Goal: Register for event/course

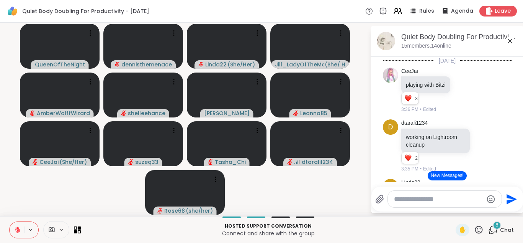
scroll to position [142, 0]
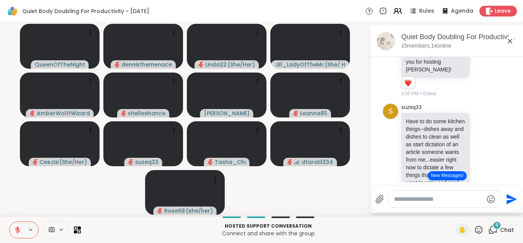
click at [446, 177] on button "New Messages!" at bounding box center [447, 175] width 39 height 9
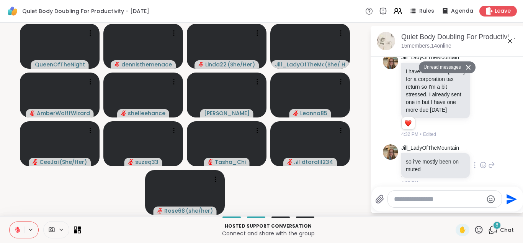
scroll to position [797, 0]
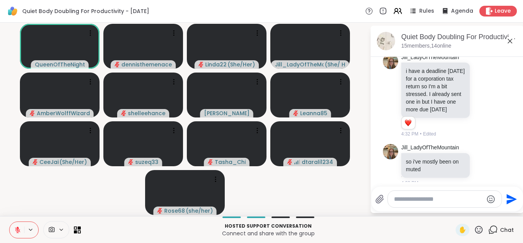
click at [17, 232] on icon at bounding box center [17, 229] width 5 height 5
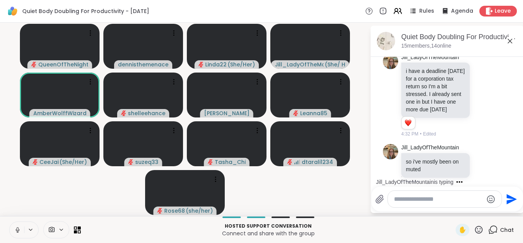
click at [117, 8] on span "Quiet Body Doubling For Productivity - [DATE]" at bounding box center [85, 11] width 127 height 8
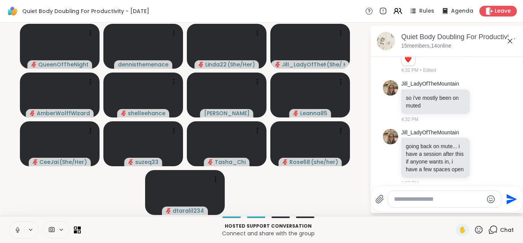
click at [451, 198] on textarea "Type your message" at bounding box center [438, 199] width 89 height 8
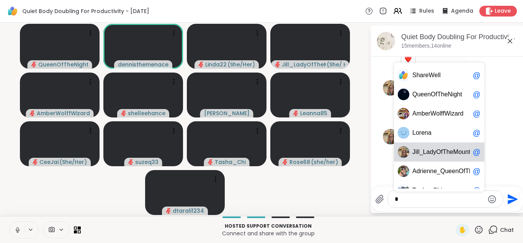
click at [443, 154] on span "T" at bounding box center [445, 152] width 4 height 8
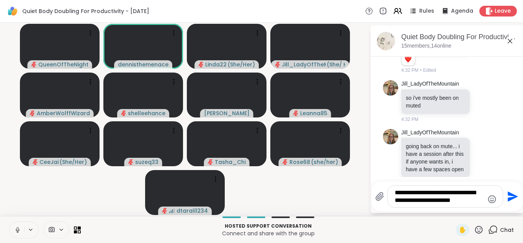
type textarea "**********"
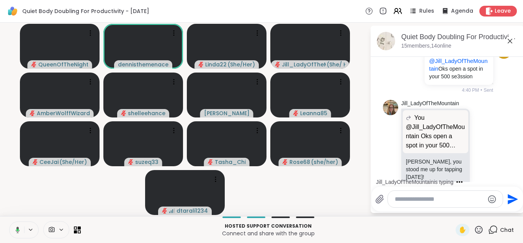
scroll to position [1051, 0]
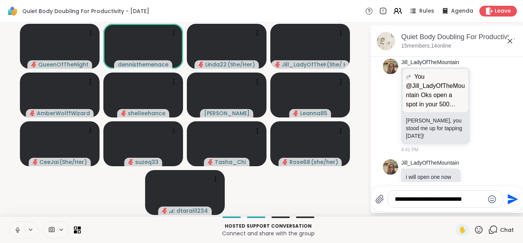
click at [430, 201] on textarea "**********" at bounding box center [439, 199] width 89 height 8
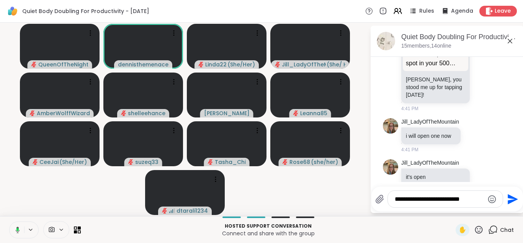
type textarea "**********"
click at [512, 197] on icon "Send" at bounding box center [513, 198] width 10 height 10
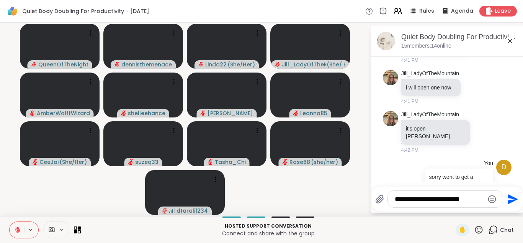
scroll to position [1151, 0]
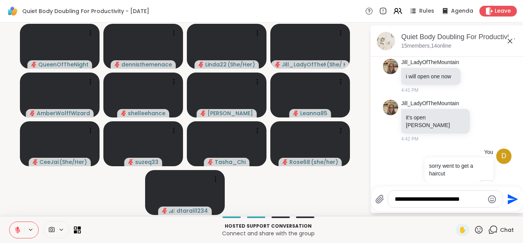
click at [451, 200] on textarea "**********" at bounding box center [439, 199] width 89 height 8
type textarea "*********"
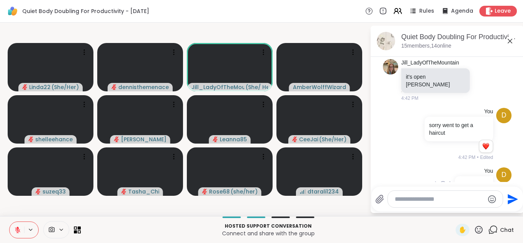
click at [401, 169] on div "d You ok thanks 4:43 PM • Sent" at bounding box center [447, 184] width 129 height 41
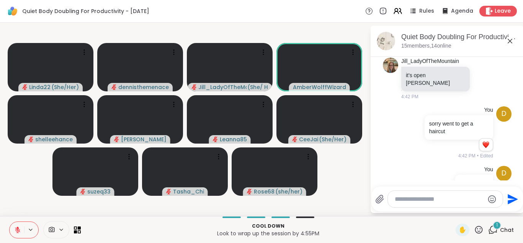
scroll to position [1240, 0]
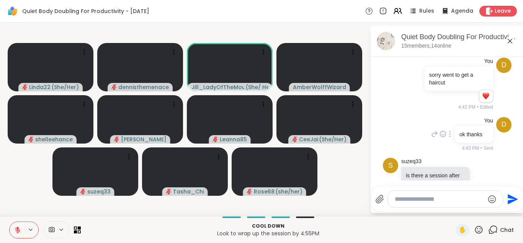
click at [402, 114] on div "d You ok thanks 4:43 PM • Sent" at bounding box center [447, 134] width 129 height 41
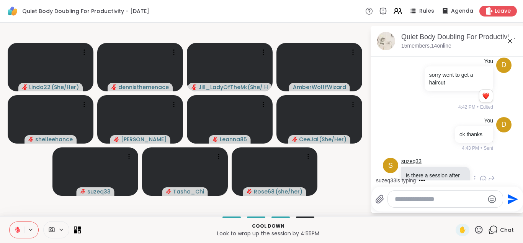
scroll to position [1281, 0]
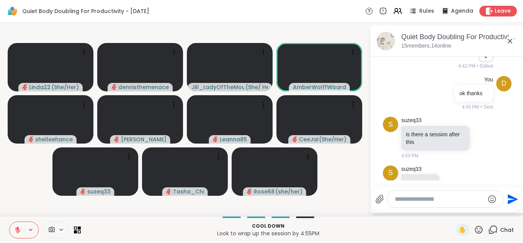
click at [354, 198] on video-player-container "Linda22 ( She/Her ) dennisthemenace Jill_LadyOfTheMountain ( She/ Her ) AmberWo…" at bounding box center [185, 119] width 361 height 187
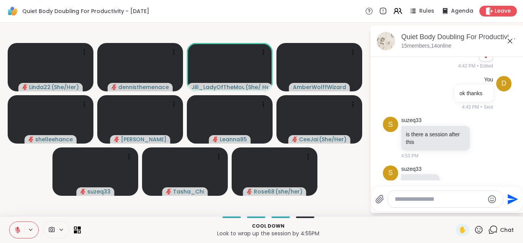
click at [354, 198] on video-player-container "Linda22 ( She/Her ) dennisthemenace Jill_LadyOfTheMountain ( She/ Her ) AmberWo…" at bounding box center [185, 119] width 361 height 187
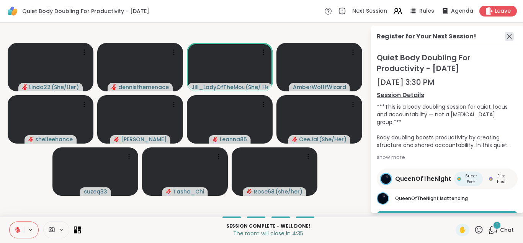
click at [508, 36] on icon at bounding box center [509, 36] width 9 height 9
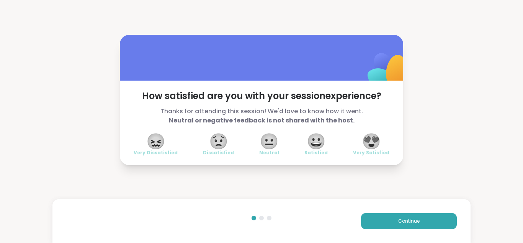
click at [371, 137] on span "😍" at bounding box center [371, 141] width 19 height 14
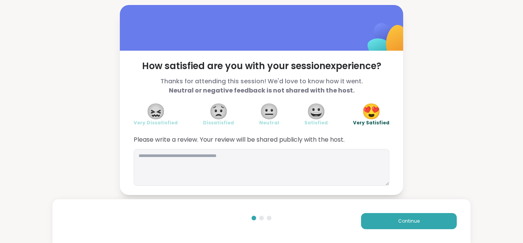
click at [402, 236] on div "Continue" at bounding box center [261, 221] width 419 height 44
click at [409, 218] on span "Continue" at bounding box center [408, 220] width 21 height 7
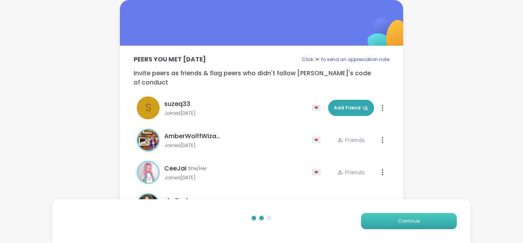
click at [409, 218] on span "Continue" at bounding box center [408, 220] width 21 height 7
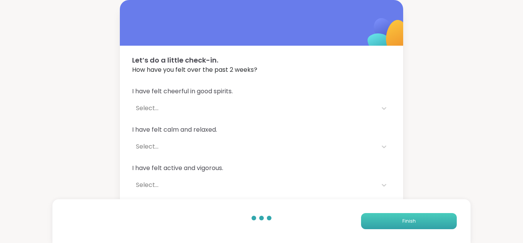
click at [409, 218] on span "Finish" at bounding box center [409, 220] width 13 height 7
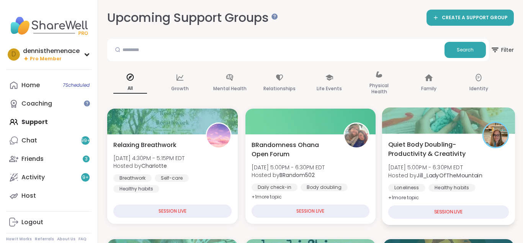
click at [427, 172] on b "Jill_LadyOfTheMountain" at bounding box center [450, 175] width 66 height 8
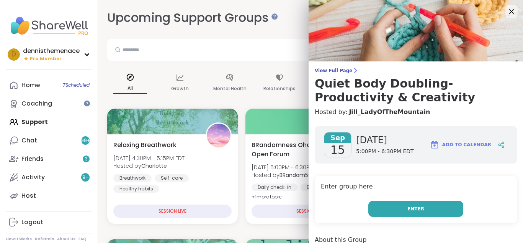
click at [414, 209] on span "Enter" at bounding box center [416, 208] width 17 height 7
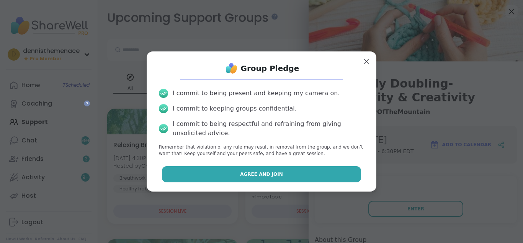
click at [291, 173] on button "Agree and Join" at bounding box center [262, 174] width 200 height 16
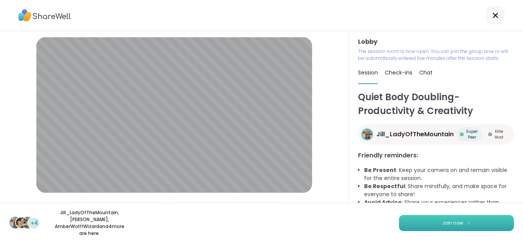
click at [456, 223] on span "Join now" at bounding box center [453, 222] width 21 height 7
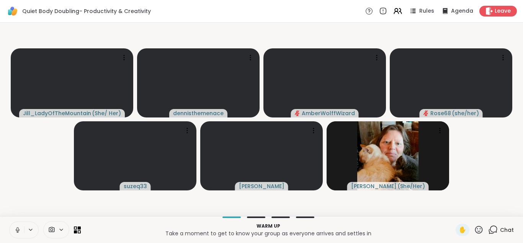
click at [18, 228] on icon at bounding box center [17, 228] width 2 height 3
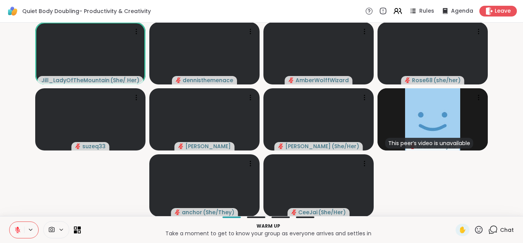
click at [507, 229] on span "Chat" at bounding box center [507, 230] width 14 height 8
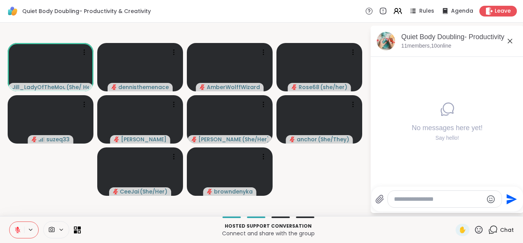
click at [444, 203] on div at bounding box center [445, 198] width 114 height 16
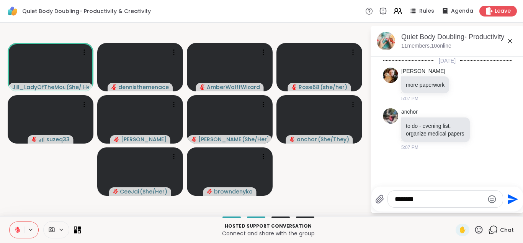
click at [444, 191] on div "********" at bounding box center [445, 198] width 115 height 16
click at [425, 198] on textarea "********" at bounding box center [439, 199] width 89 height 8
click at [432, 201] on textarea "**********" at bounding box center [439, 199] width 89 height 8
click at [434, 206] on div "**********" at bounding box center [445, 198] width 115 height 16
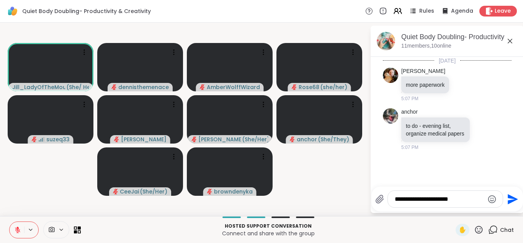
click at [434, 206] on div "**********" at bounding box center [445, 198] width 115 height 16
click at [471, 196] on textarea "**********" at bounding box center [439, 199] width 89 height 8
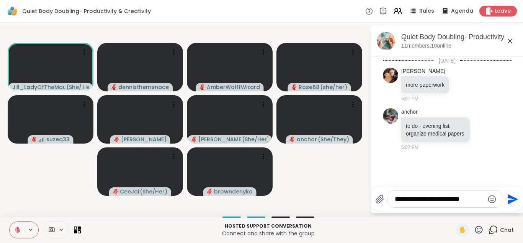
type textarea "**********"
click at [511, 196] on icon "Send" at bounding box center [513, 198] width 10 height 10
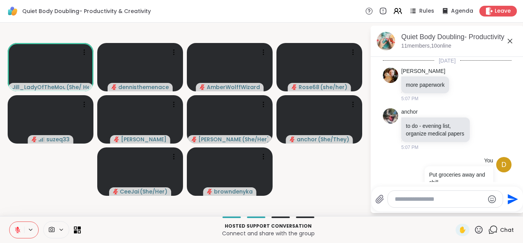
scroll to position [21, 0]
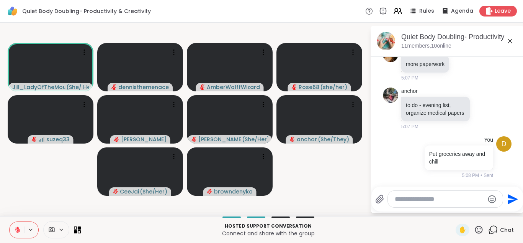
click at [511, 196] on icon "Send" at bounding box center [513, 198] width 10 height 10
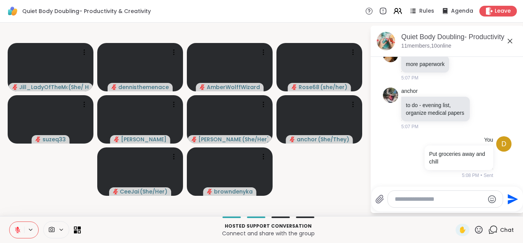
click at [423, 197] on textarea "Type your message" at bounding box center [439, 199] width 89 height 8
type textarea "**********"
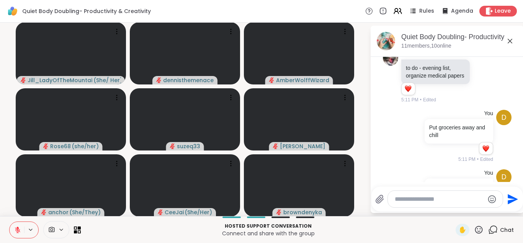
scroll to position [102, 0]
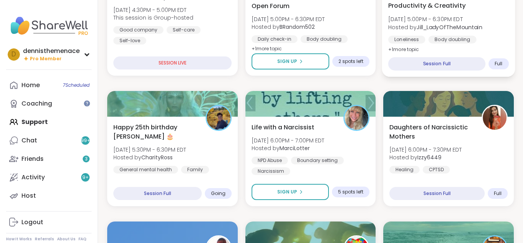
scroll to position [690, 0]
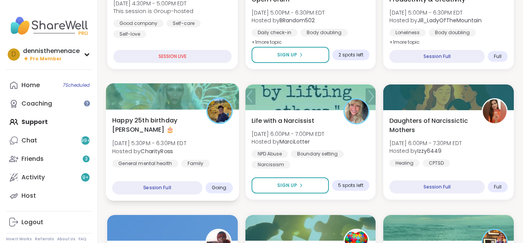
click at [159, 159] on div "General mental health" at bounding box center [145, 163] width 66 height 8
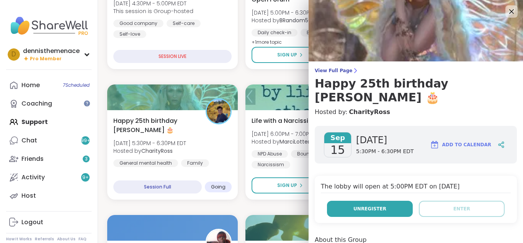
click at [376, 200] on button "Unregister" at bounding box center [370, 208] width 86 height 16
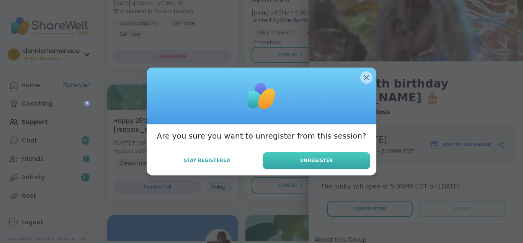
click at [325, 162] on span "Unregister" at bounding box center [316, 160] width 33 height 7
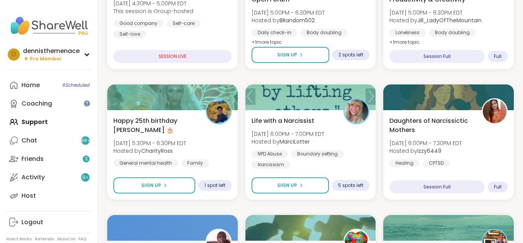
click at [274, 76] on div "Double Body Double (Part 2) Mon, Sep 15 | 12:30PM - 2:00PM EDT Hosted by bookst…" at bounding box center [310, 207] width 407 height 1548
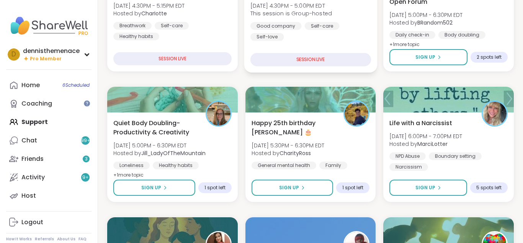
scroll to position [276, 0]
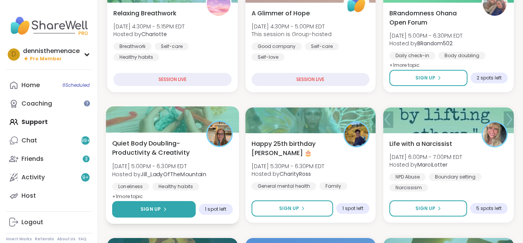
click at [158, 208] on span "Sign Up" at bounding box center [151, 208] width 20 height 7
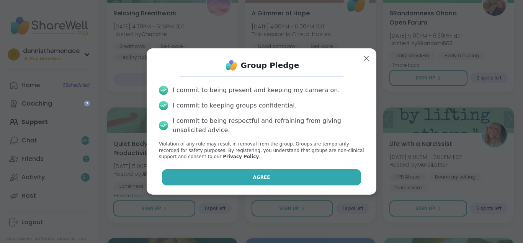
click at [261, 175] on span "Agree" at bounding box center [261, 177] width 17 height 7
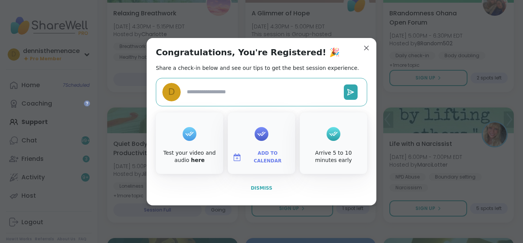
click at [262, 185] on span "Dismiss" at bounding box center [261, 187] width 21 height 5
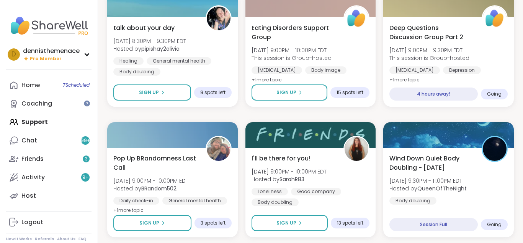
scroll to position [1180, 0]
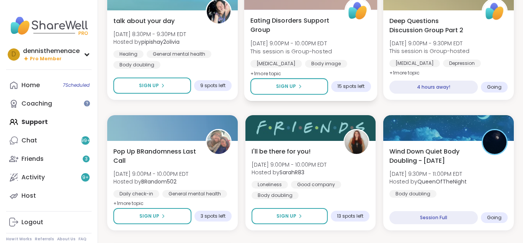
click at [375, 97] on div "Eating Disorders Support Group Mon, Sep 15 | 9:00PM - 10:00PM EDT This session …" at bounding box center [310, 55] width 133 height 91
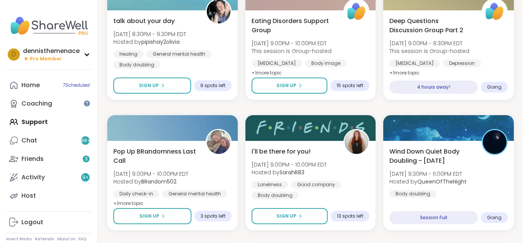
click at [418, 77] on div "Deep Questions Discussion Group Part 2 Mon, Sep 15 | 9:00PM - 9:30PM EDT This s…" at bounding box center [448, 55] width 133 height 91
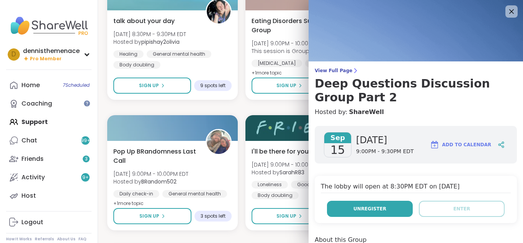
click at [371, 208] on span "Unregister" at bounding box center [370, 208] width 33 height 7
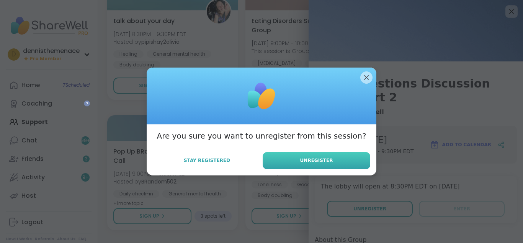
click at [318, 157] on span "Unregister" at bounding box center [316, 160] width 33 height 7
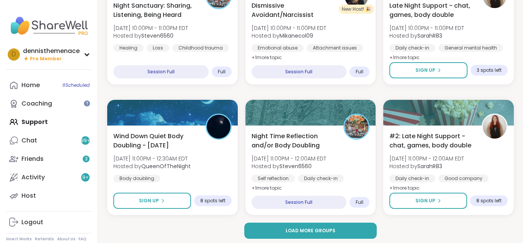
scroll to position [1459, 0]
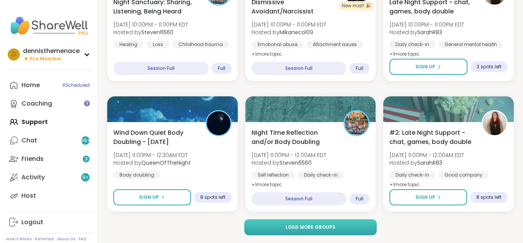
click at [304, 227] on span "Load more groups" at bounding box center [311, 226] width 50 height 7
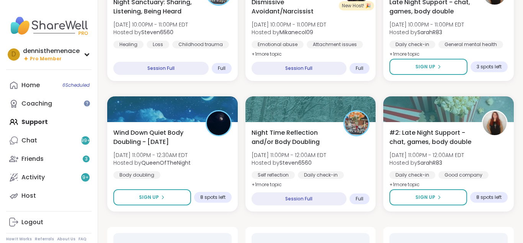
click at [252, 233] on div at bounding box center [252, 233] width 0 height 0
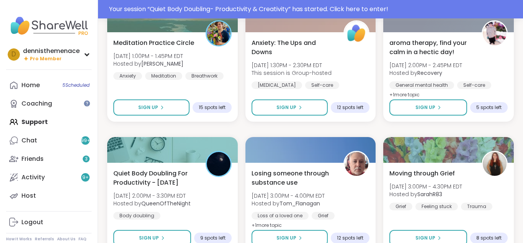
scroll to position [2351, 0]
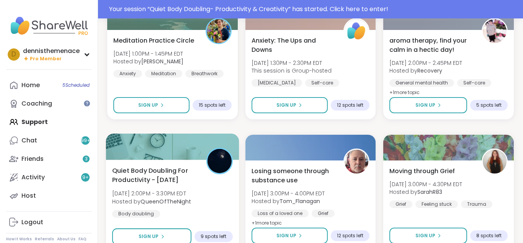
click at [157, 200] on b "QueenOfTheNight" at bounding box center [166, 201] width 51 height 8
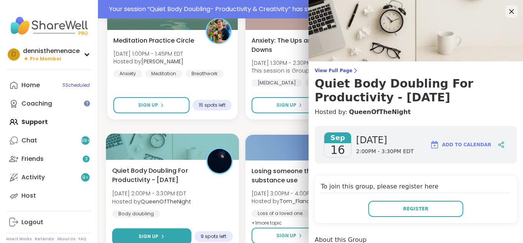
click at [154, 231] on button "Sign Up" at bounding box center [151, 236] width 79 height 16
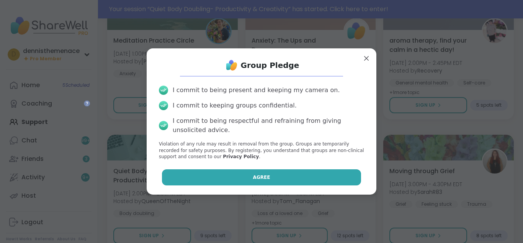
click at [264, 174] on span "Agree" at bounding box center [261, 177] width 17 height 7
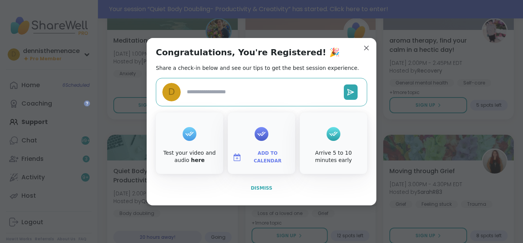
click at [263, 186] on span "Dismiss" at bounding box center [261, 187] width 21 height 5
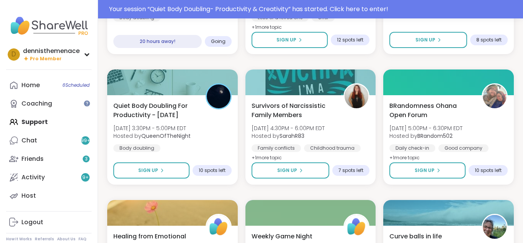
scroll to position [2551, 0]
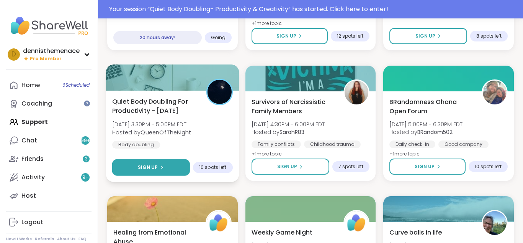
click at [143, 169] on span "Sign Up" at bounding box center [148, 167] width 20 height 7
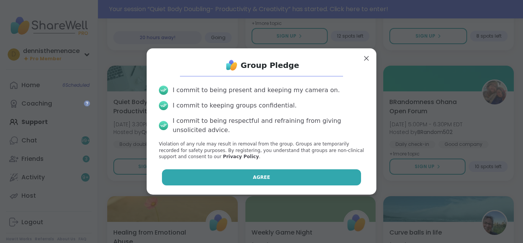
click at [259, 173] on button "Agree" at bounding box center [262, 177] width 200 height 16
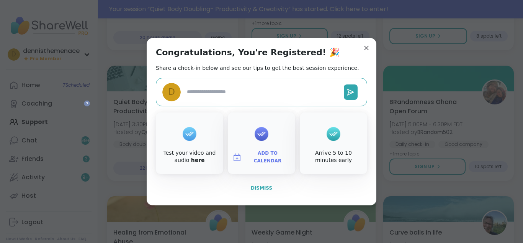
click at [262, 188] on span "Dismiss" at bounding box center [261, 187] width 21 height 5
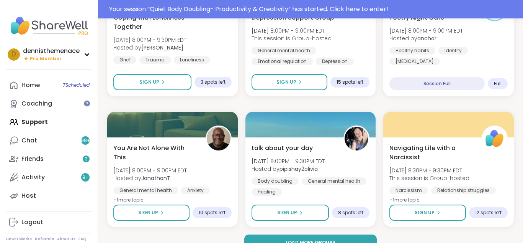
scroll to position [3041, 0]
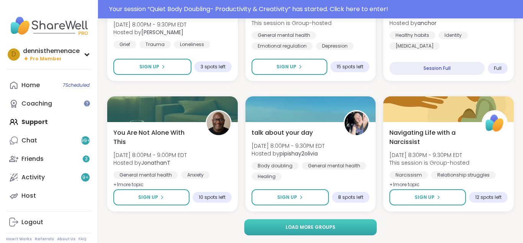
click at [298, 220] on button "Load more groups" at bounding box center [310, 227] width 133 height 16
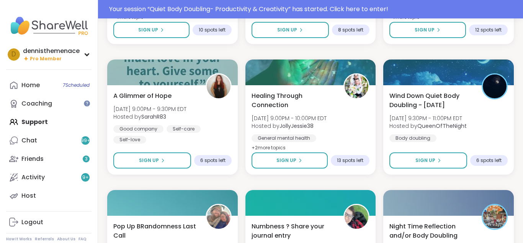
scroll to position [3210, 0]
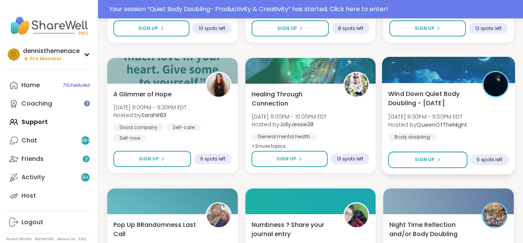
click at [436, 132] on div "Wind Down Quiet Body Doubling - Tuesday Tue, Sep 16 | 9:30PM - 11:00PM EDT Host…" at bounding box center [448, 115] width 121 height 52
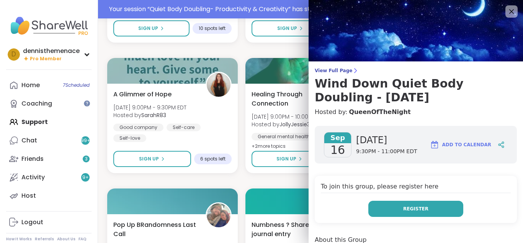
click at [419, 207] on span "Register" at bounding box center [415, 208] width 25 height 7
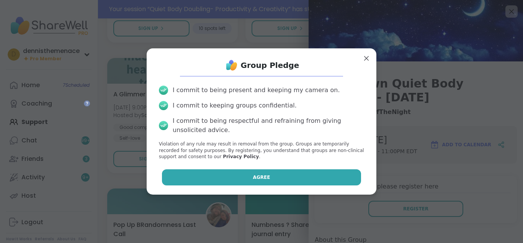
click at [273, 177] on button "Agree" at bounding box center [262, 177] width 200 height 16
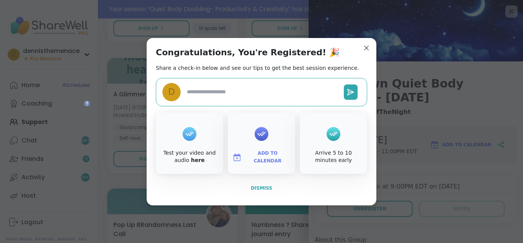
click at [266, 189] on span "Dismiss" at bounding box center [261, 187] width 21 height 5
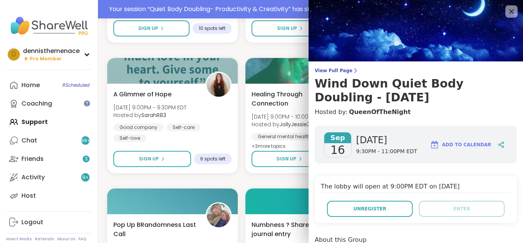
click at [266, 189] on div at bounding box center [311, 201] width 131 height 26
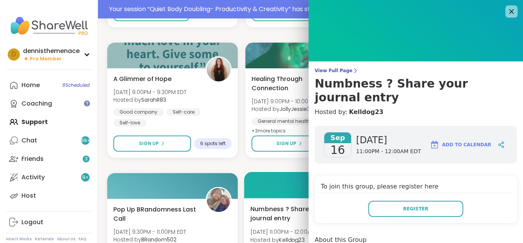
scroll to position [3225, 2]
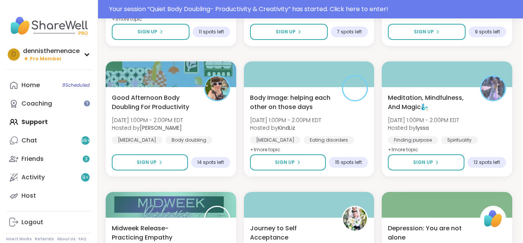
scroll to position [4252, 2]
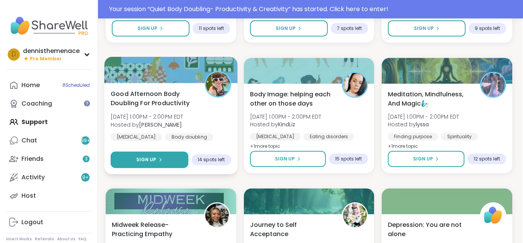
click at [152, 157] on span "Sign Up" at bounding box center [146, 159] width 20 height 7
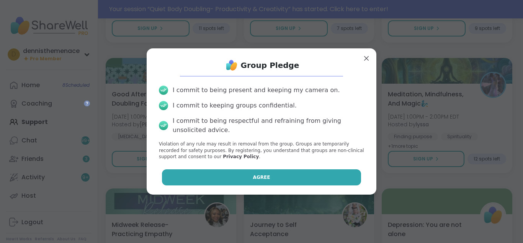
click at [262, 178] on span "Agree" at bounding box center [261, 177] width 17 height 7
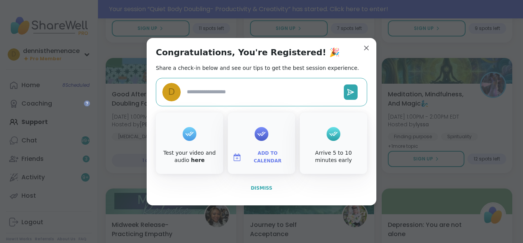
type textarea "*"
click at [264, 186] on span "Dismiss" at bounding box center [261, 187] width 21 height 5
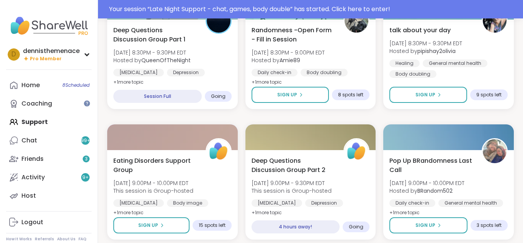
scroll to position [1321, 0]
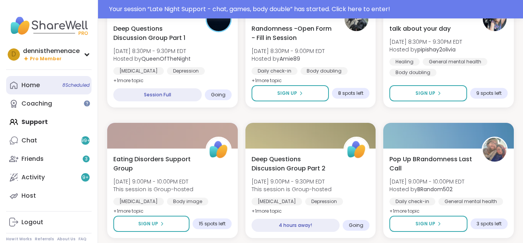
click at [31, 84] on div "Home 8 Scheduled" at bounding box center [30, 85] width 18 height 8
